Goal: Navigation & Orientation: Find specific page/section

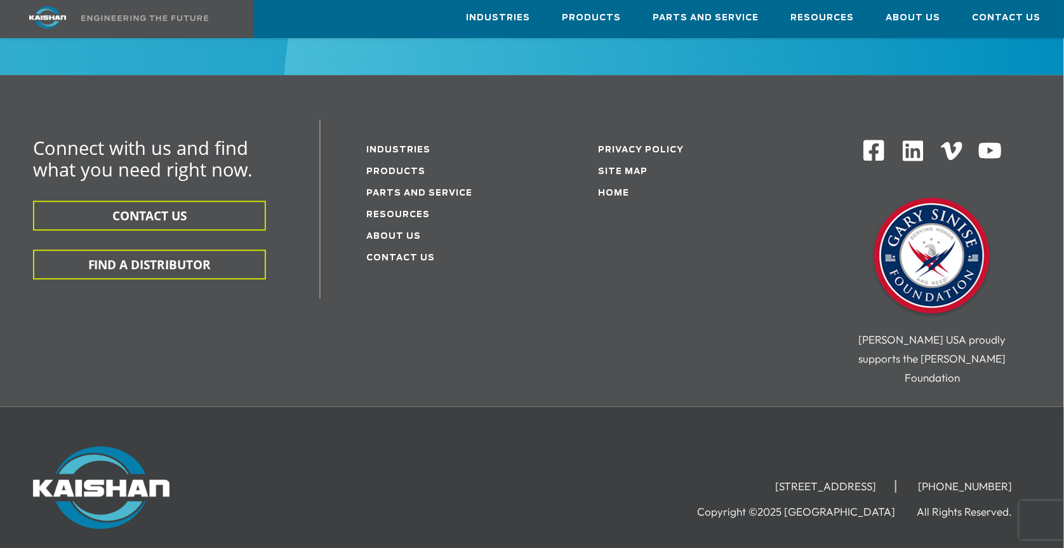
scroll to position [2273, 0]
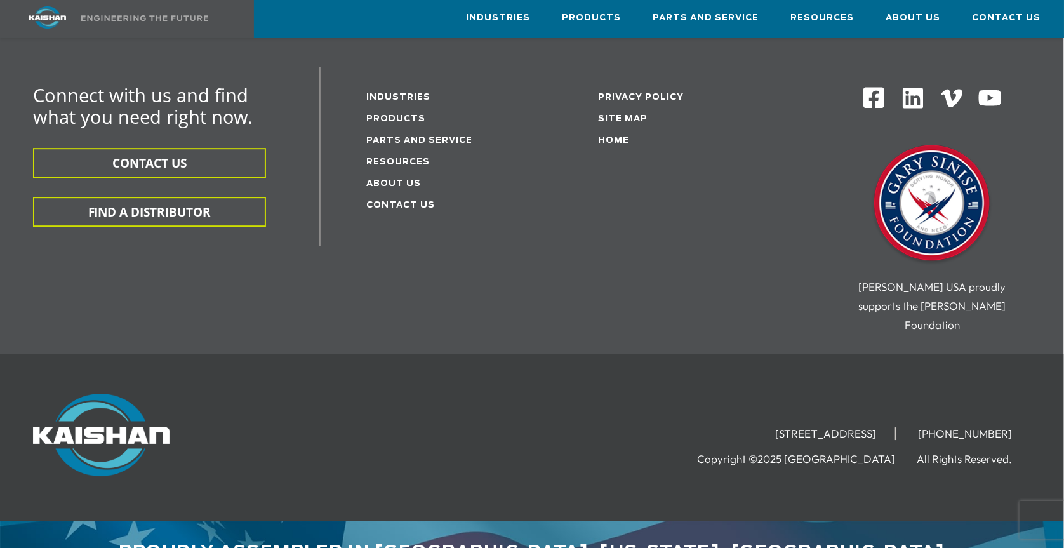
click at [118, 394] on img at bounding box center [101, 435] width 136 height 83
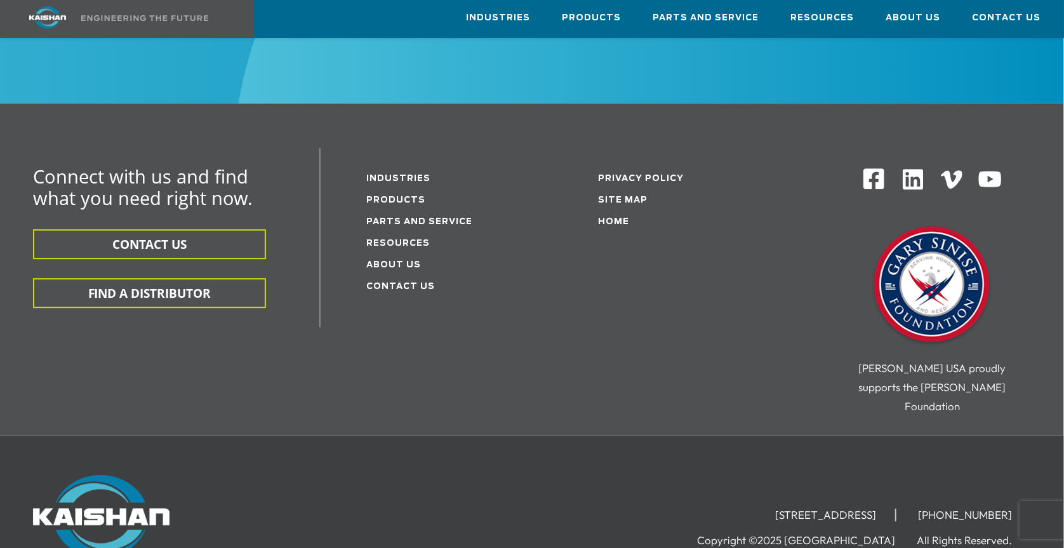
scroll to position [2189, 0]
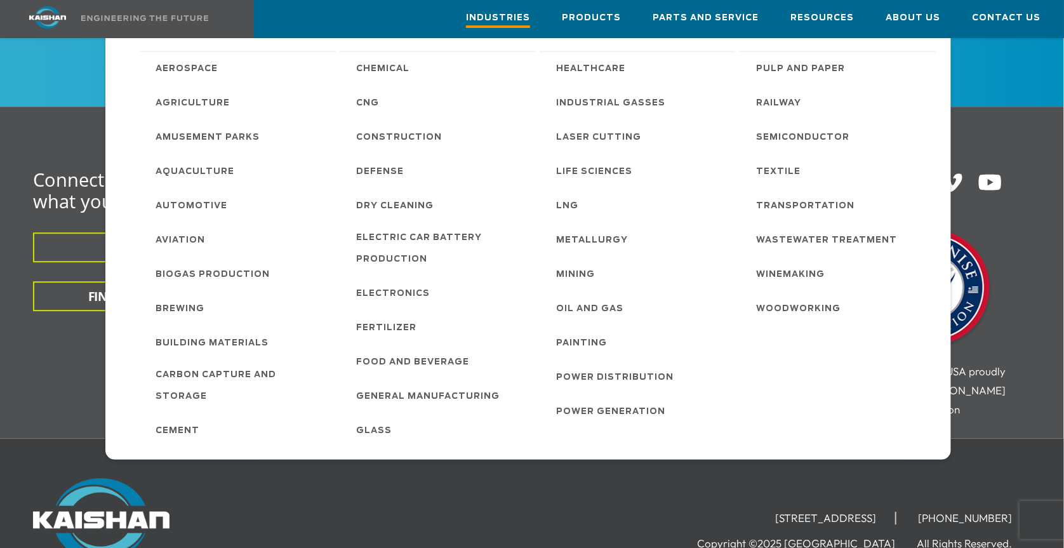
click at [512, 12] on span "Industries" at bounding box center [498, 19] width 64 height 17
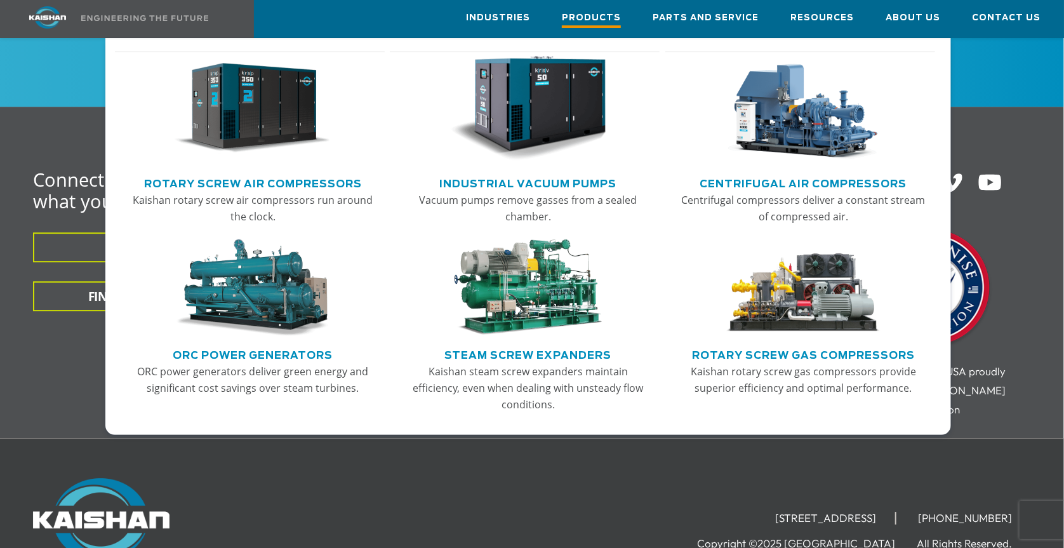
click at [601, 17] on span "Products" at bounding box center [591, 19] width 59 height 17
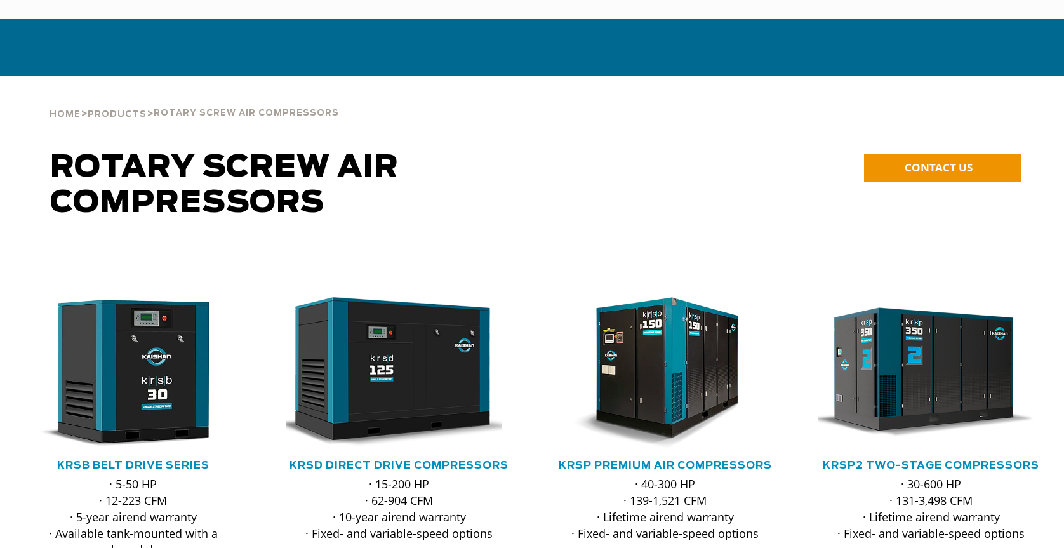
scroll to position [2189, 0]
